Goal: Transaction & Acquisition: Purchase product/service

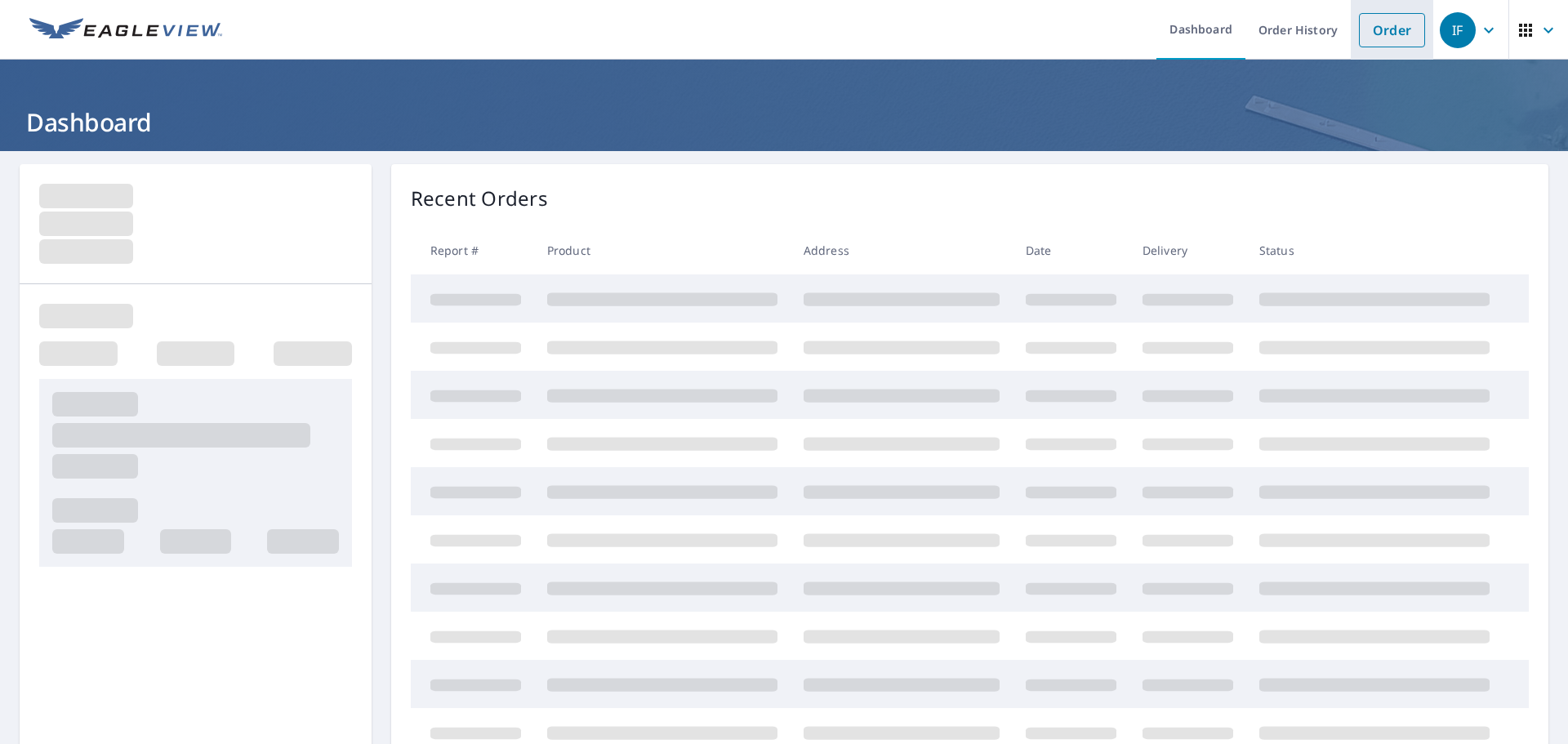
click at [1366, 31] on link "Order" at bounding box center [1392, 31] width 66 height 35
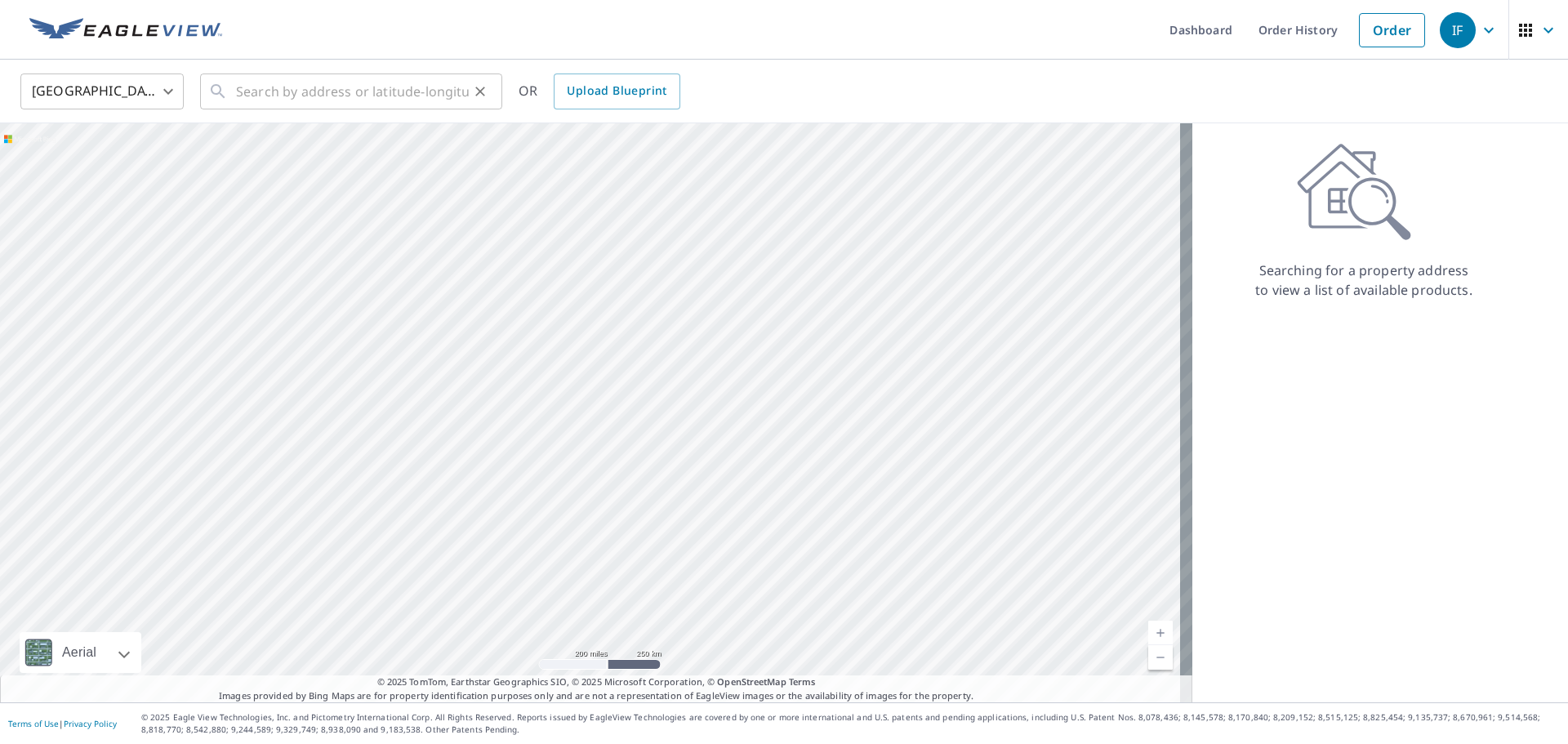
click at [220, 91] on icon at bounding box center [217, 91] width 14 height 14
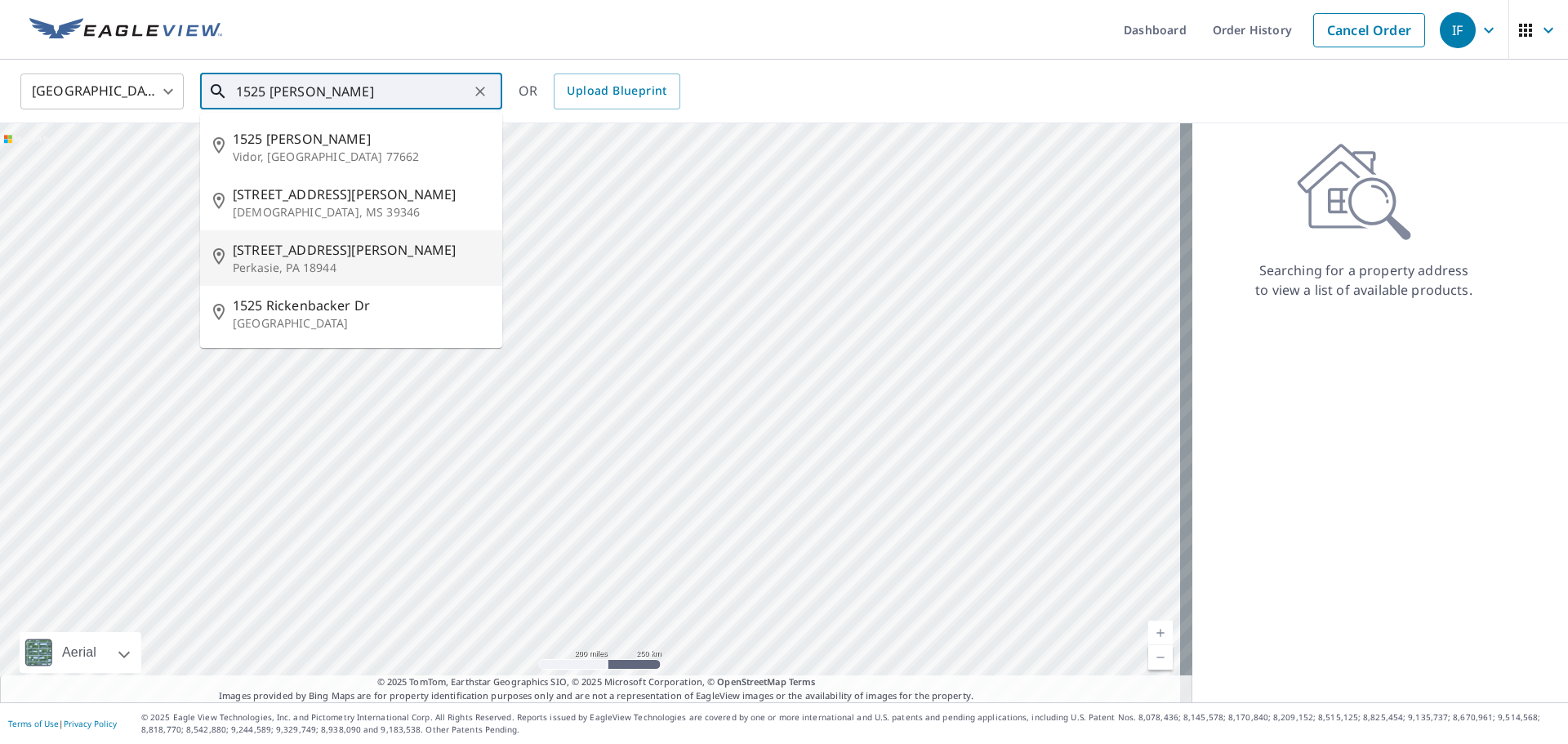
click at [320, 258] on span "[STREET_ADDRESS][PERSON_NAME]" at bounding box center [361, 250] width 257 height 20
type input "[STREET_ADDRESS][PERSON_NAME]"
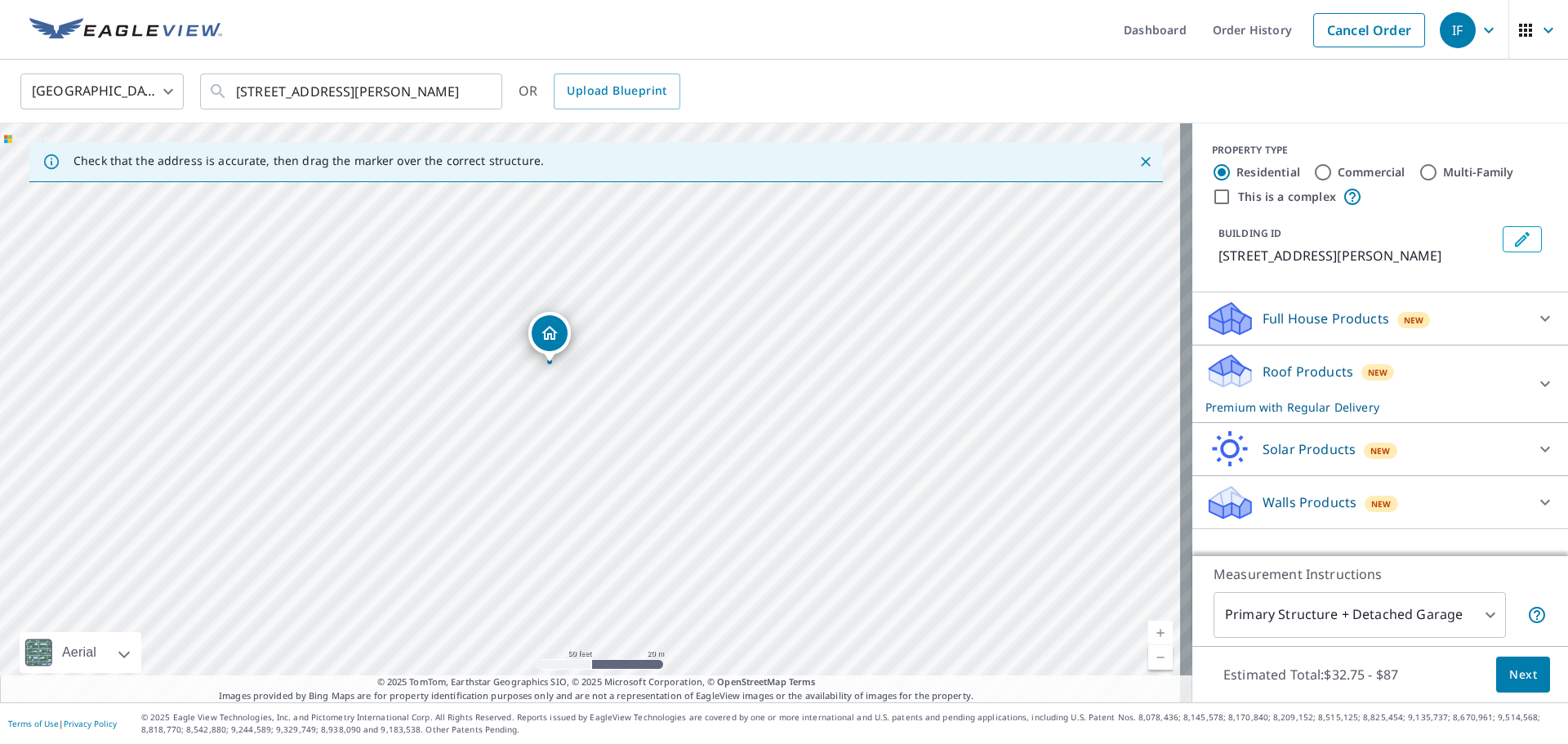
click at [1314, 387] on div "Roof Products New Premium with Regular Delivery" at bounding box center [1366, 383] width 320 height 64
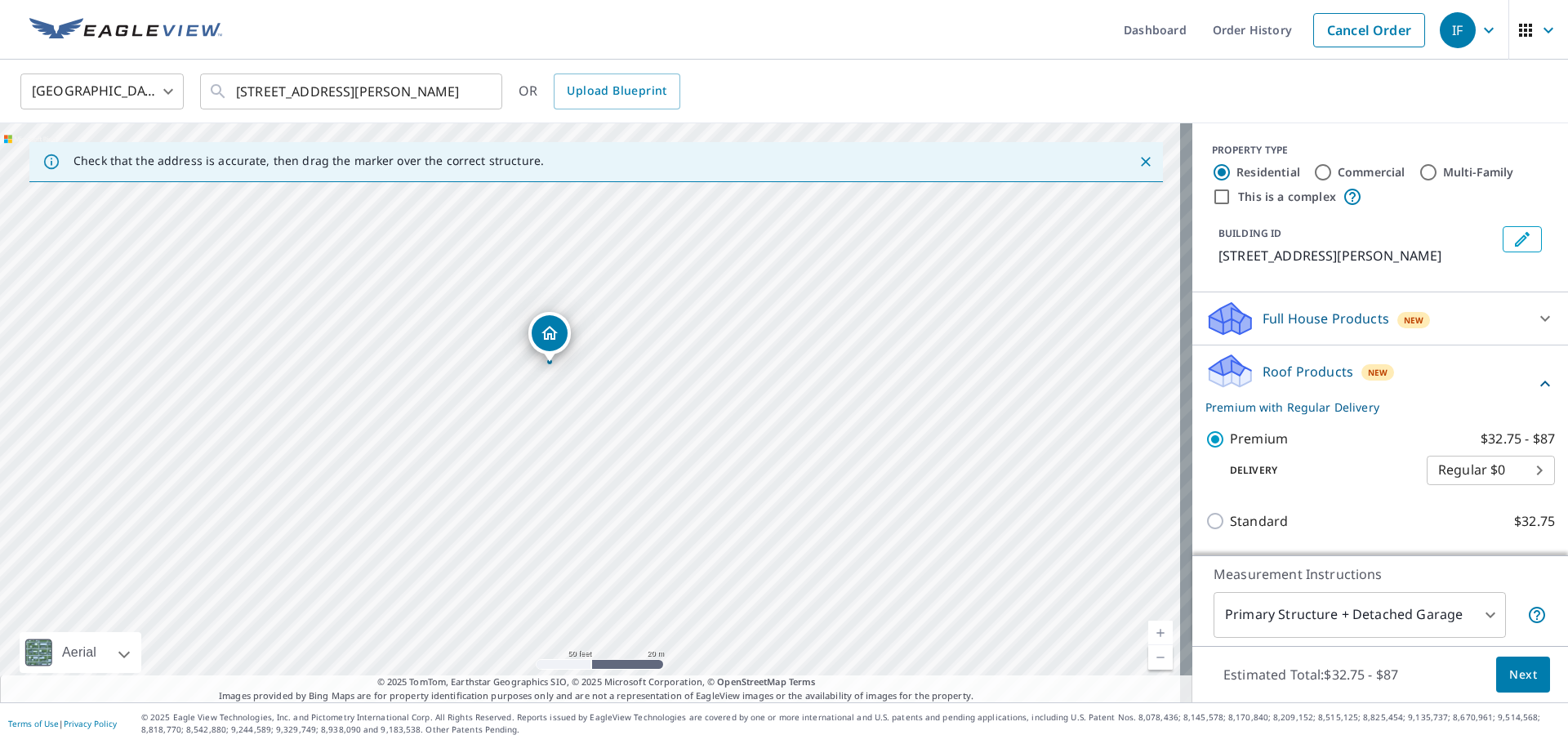
click at [1496, 658] on button "Next" at bounding box center [1523, 675] width 54 height 37
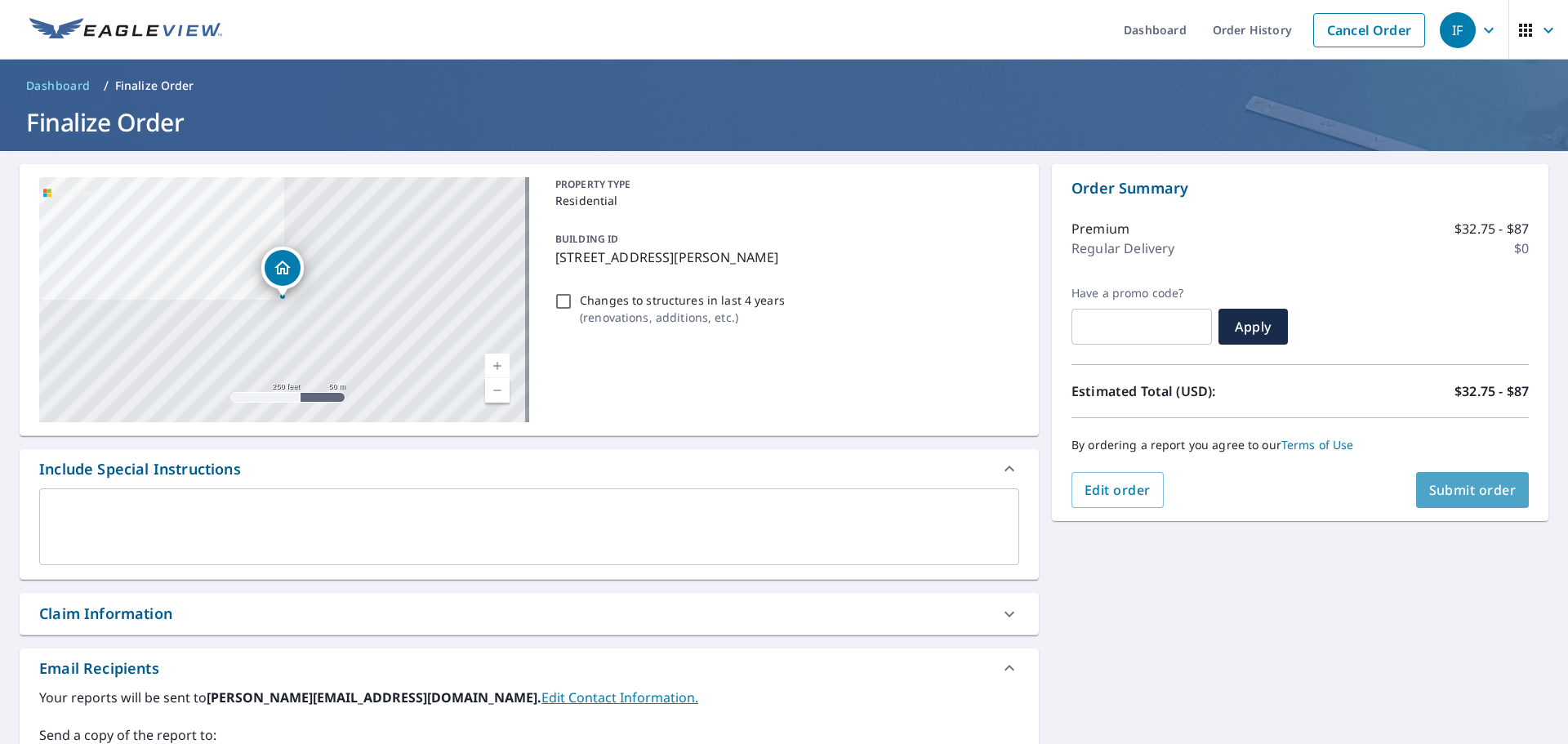
click at [1488, 493] on span "Submit order" at bounding box center [1473, 490] width 88 height 18
